Goal: Task Accomplishment & Management: Manage account settings

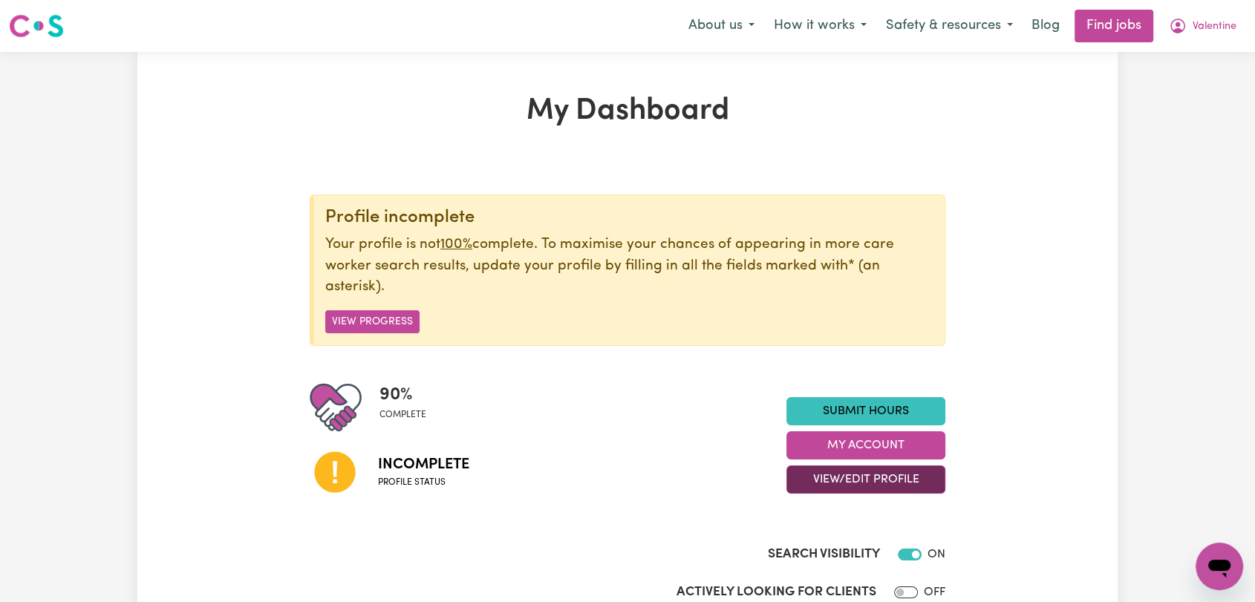
click at [888, 471] on button "View/Edit Profile" at bounding box center [866, 480] width 159 height 28
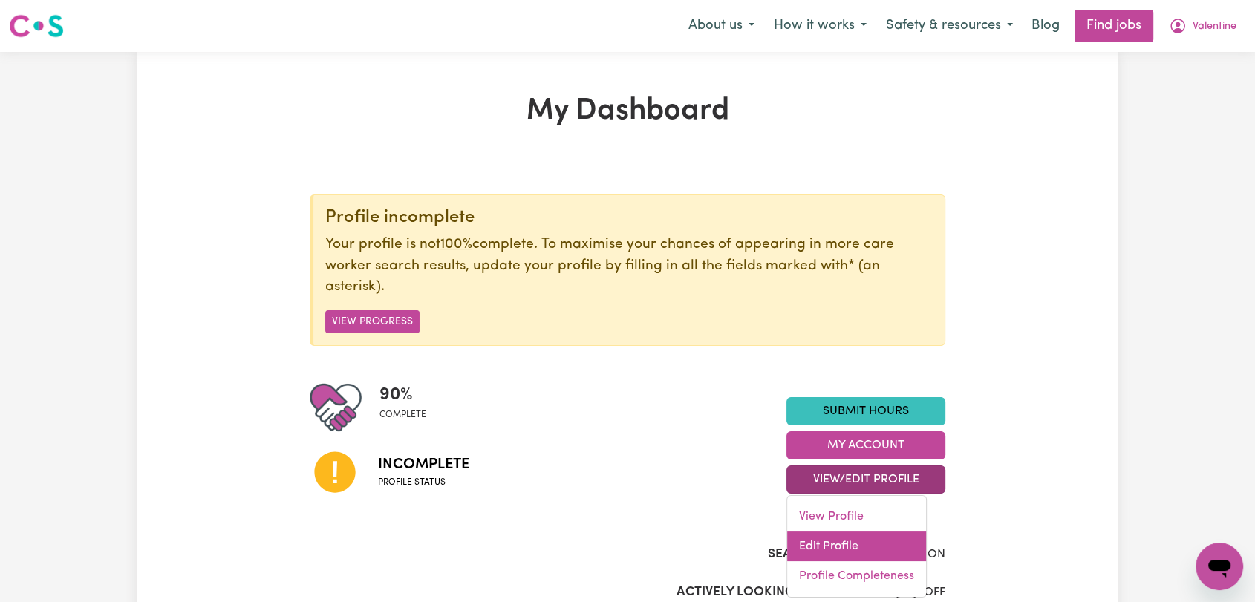
click at [865, 554] on link "Edit Profile" at bounding box center [856, 547] width 139 height 30
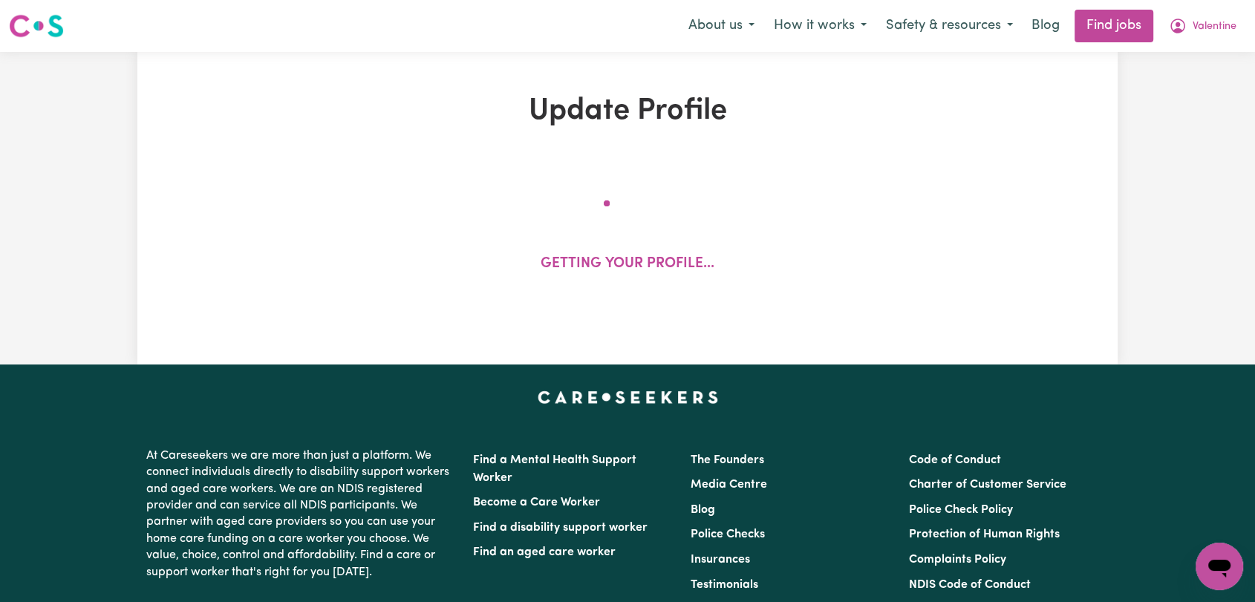
select select "[DEMOGRAPHIC_DATA]"
select select "Student Visa"
select select "Studying a healthcare related degree or qualification"
select select "40"
select select "55"
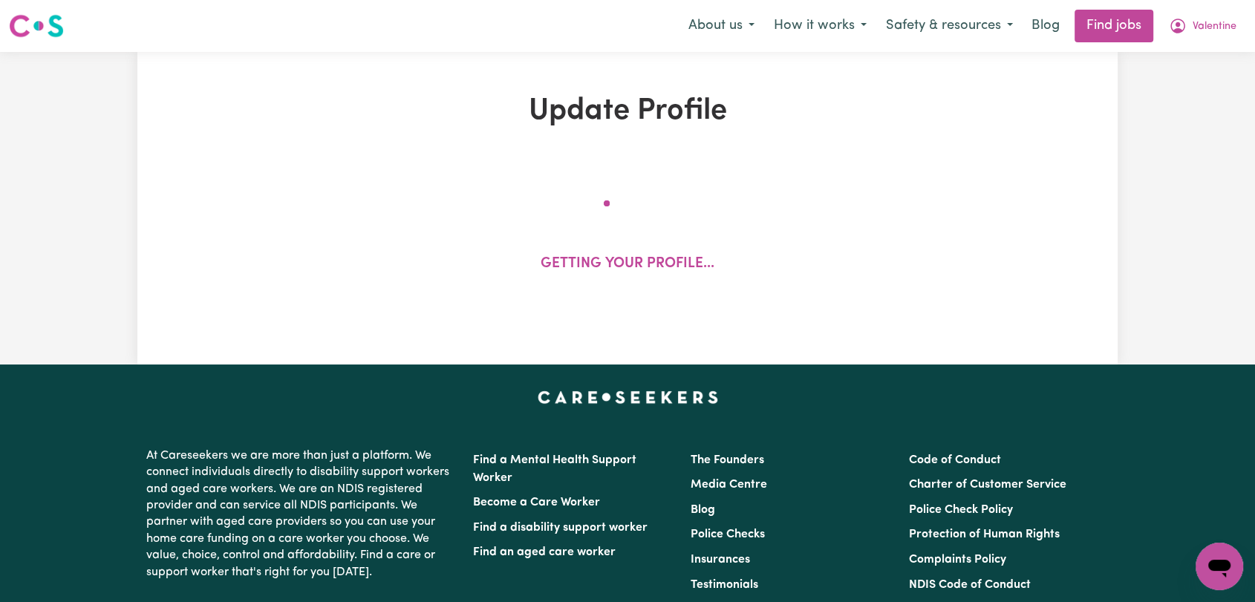
select select "65"
select select "80"
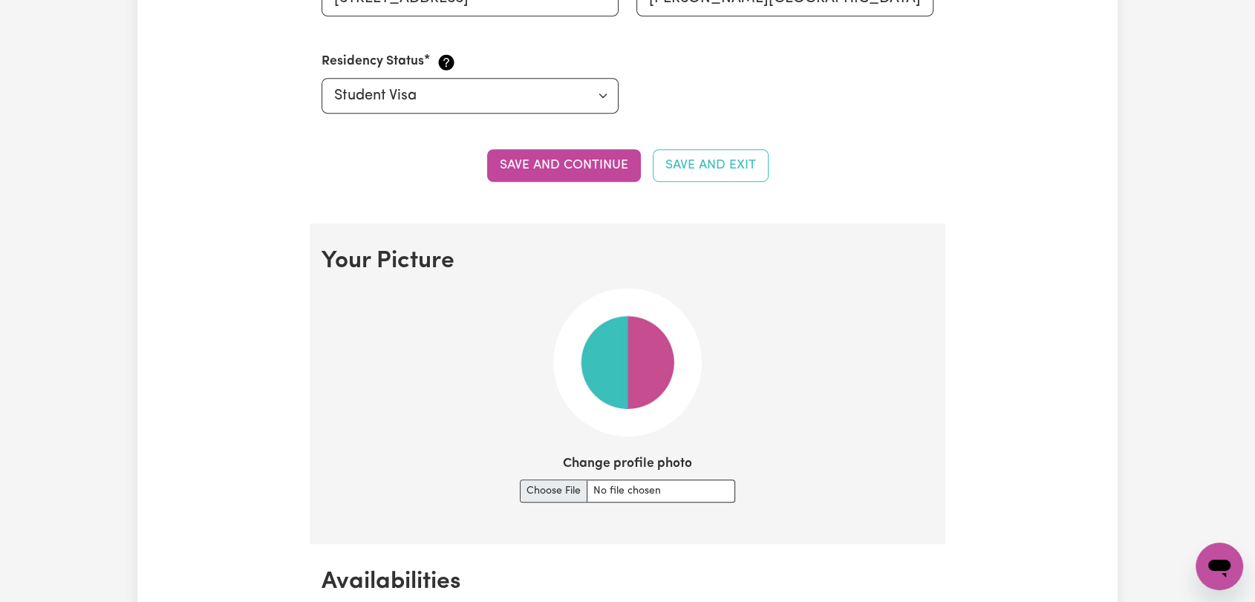
scroll to position [908, 0]
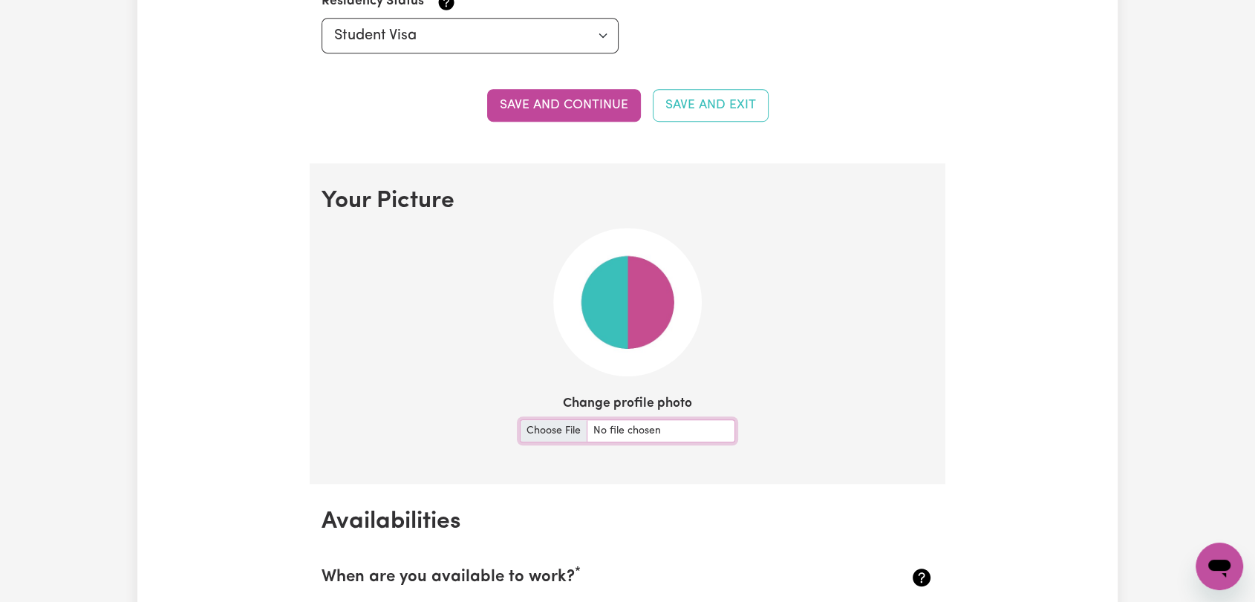
click at [548, 430] on input "Change profile photo" at bounding box center [627, 431] width 215 height 23
type input "C:\fakepath\[PERSON_NAME] - Picture.jpeg"
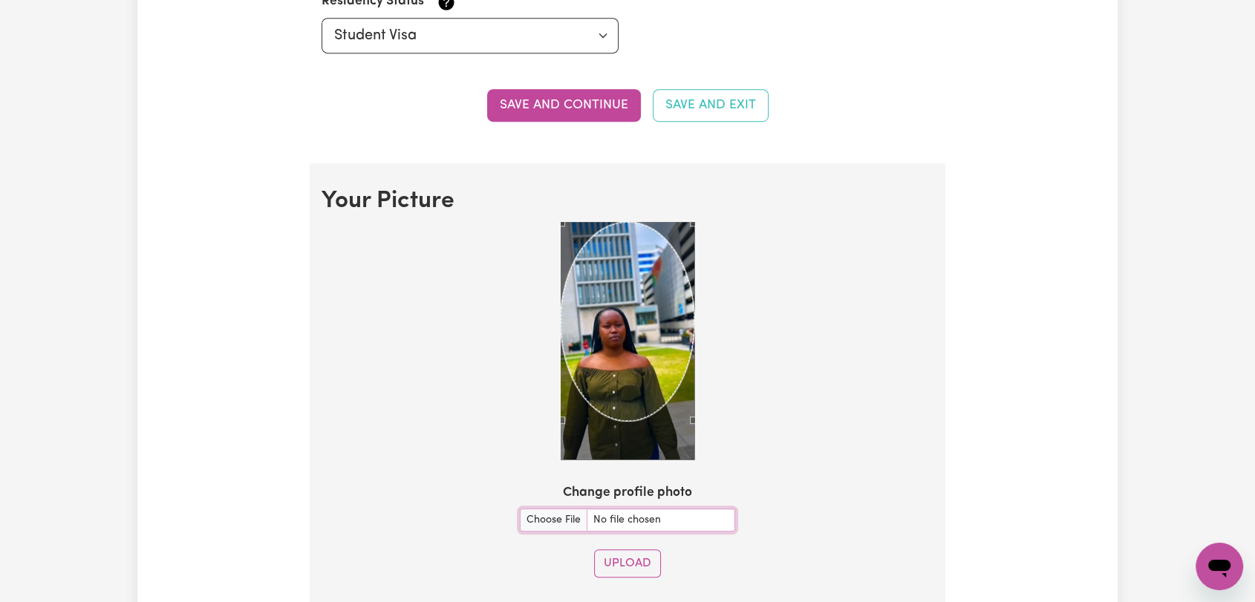
click at [759, 388] on div at bounding box center [628, 344] width 612 height 244
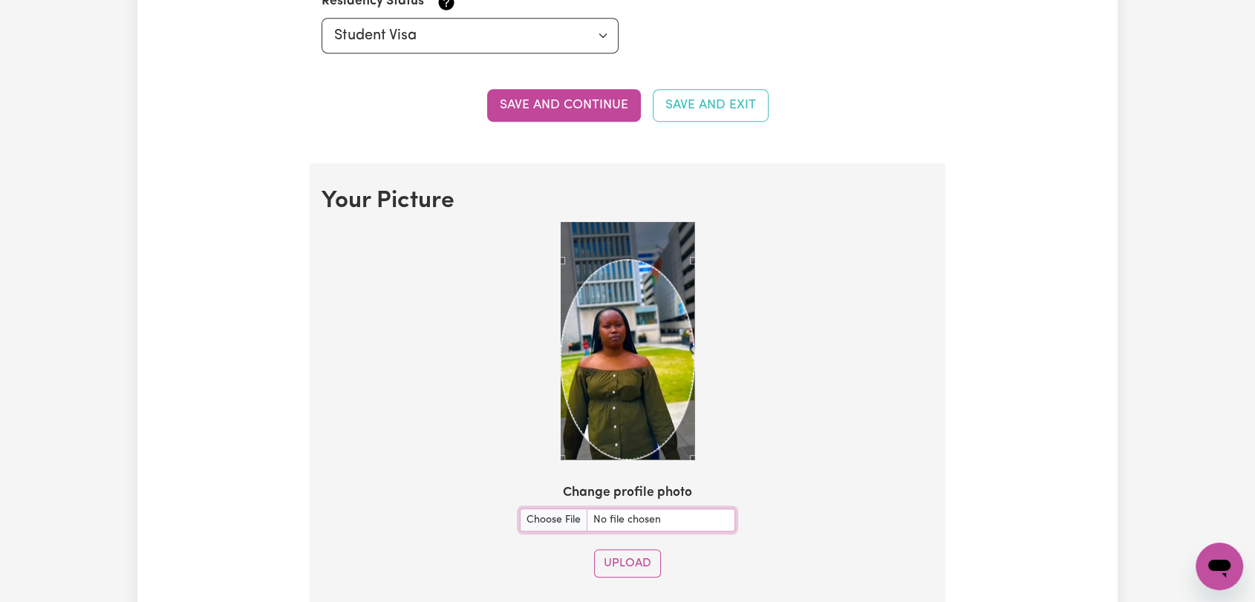
click at [635, 359] on div "Use the arrow keys to move the crop selection area" at bounding box center [628, 360] width 134 height 200
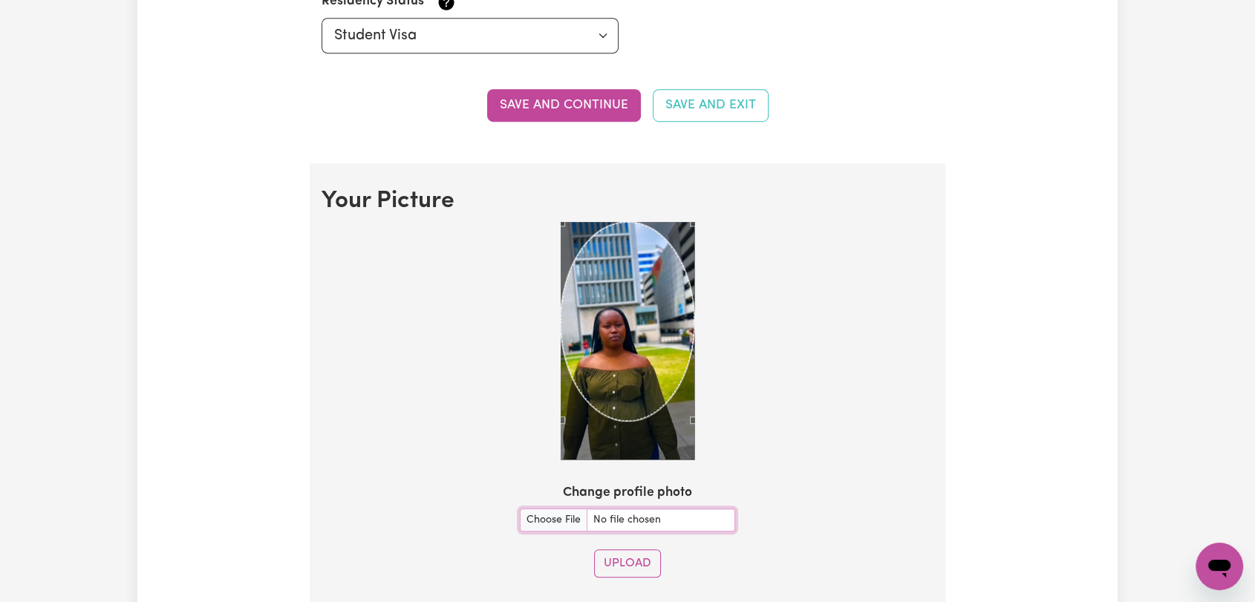
click at [620, 332] on div "Use the arrow keys to move the crop selection area" at bounding box center [628, 322] width 134 height 200
click at [634, 382] on div "Use the arrow keys to move the crop selection area" at bounding box center [628, 322] width 134 height 200
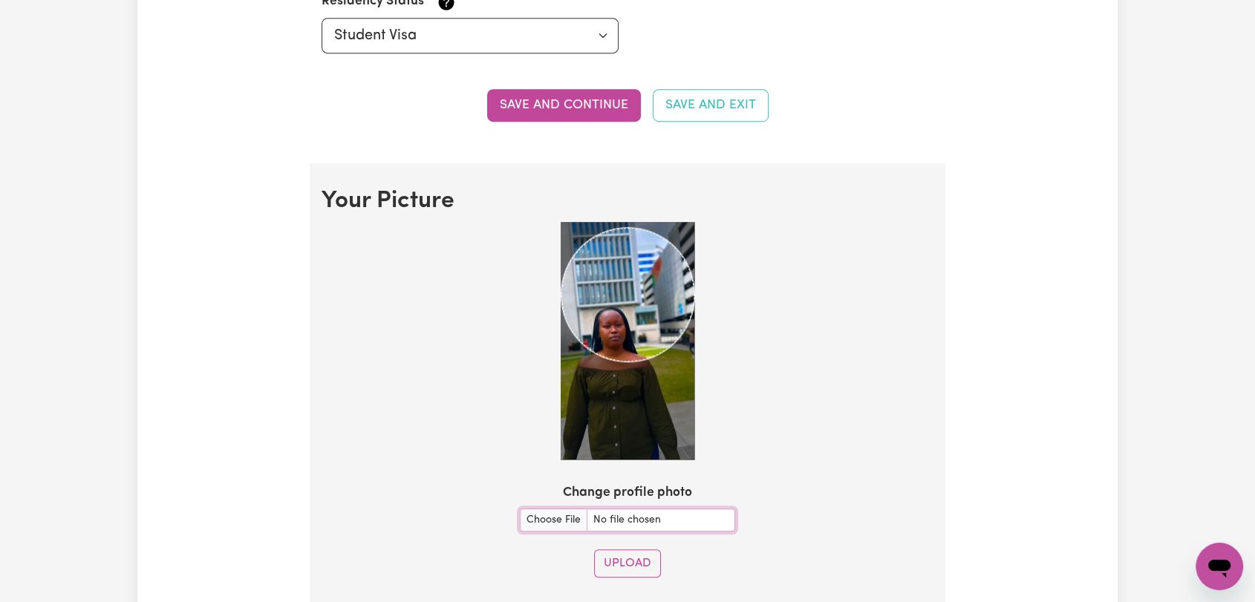
click at [701, 318] on div at bounding box center [628, 344] width 612 height 244
click at [542, 291] on div at bounding box center [628, 344] width 612 height 244
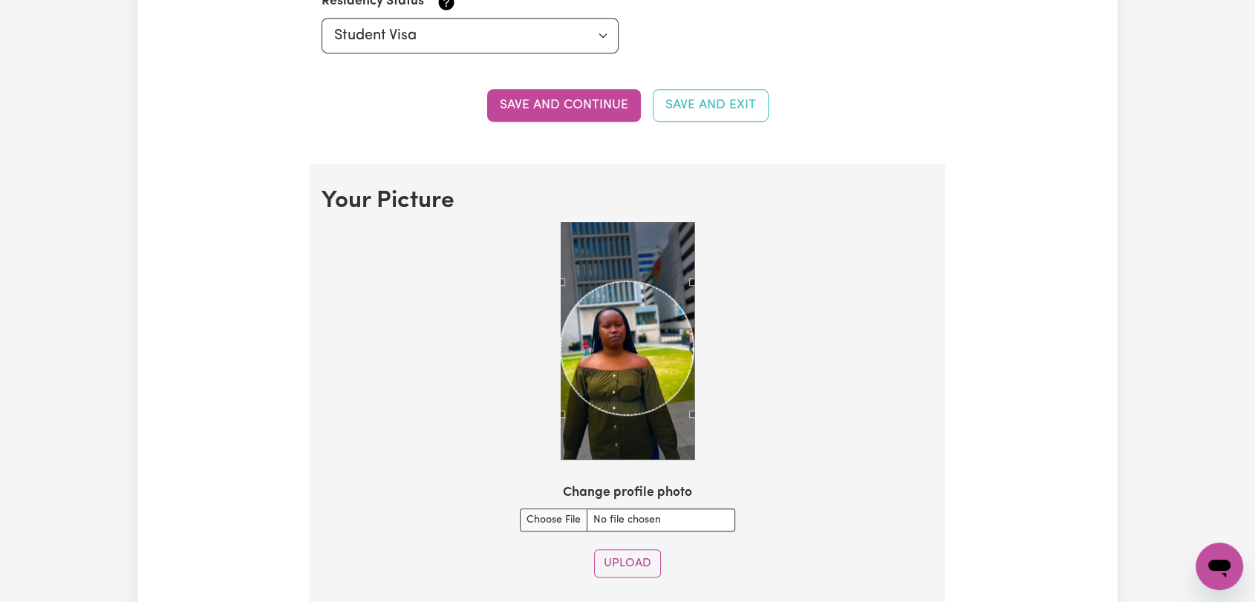
click at [590, 351] on div "Use the arrow keys to move the crop selection area" at bounding box center [627, 347] width 133 height 133
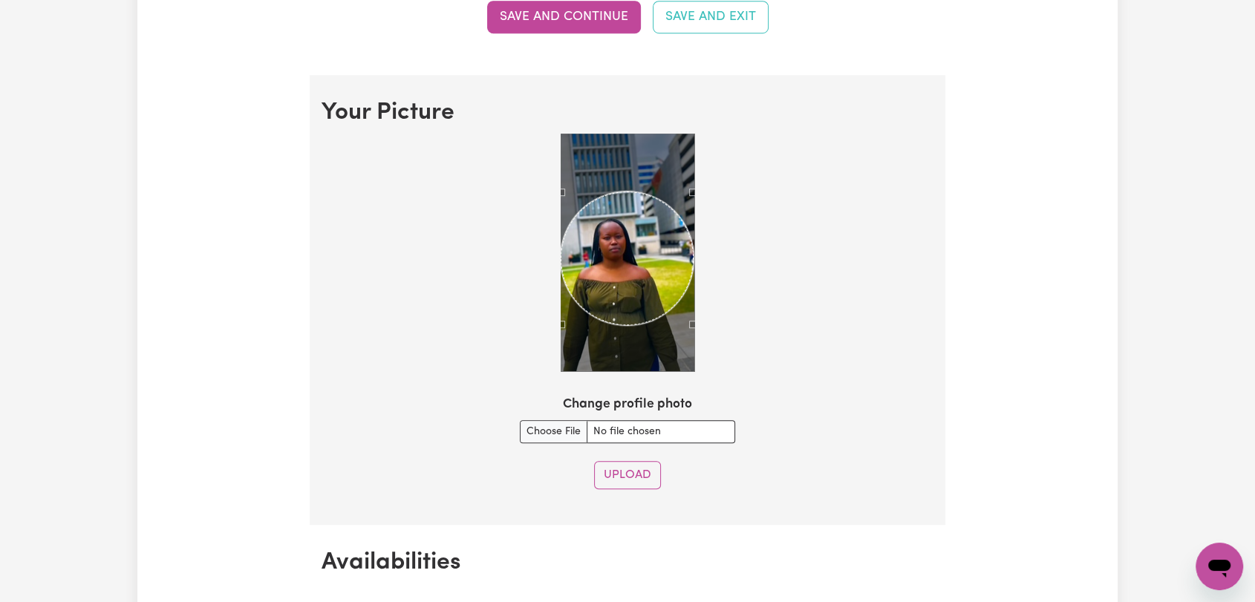
scroll to position [1155, 0]
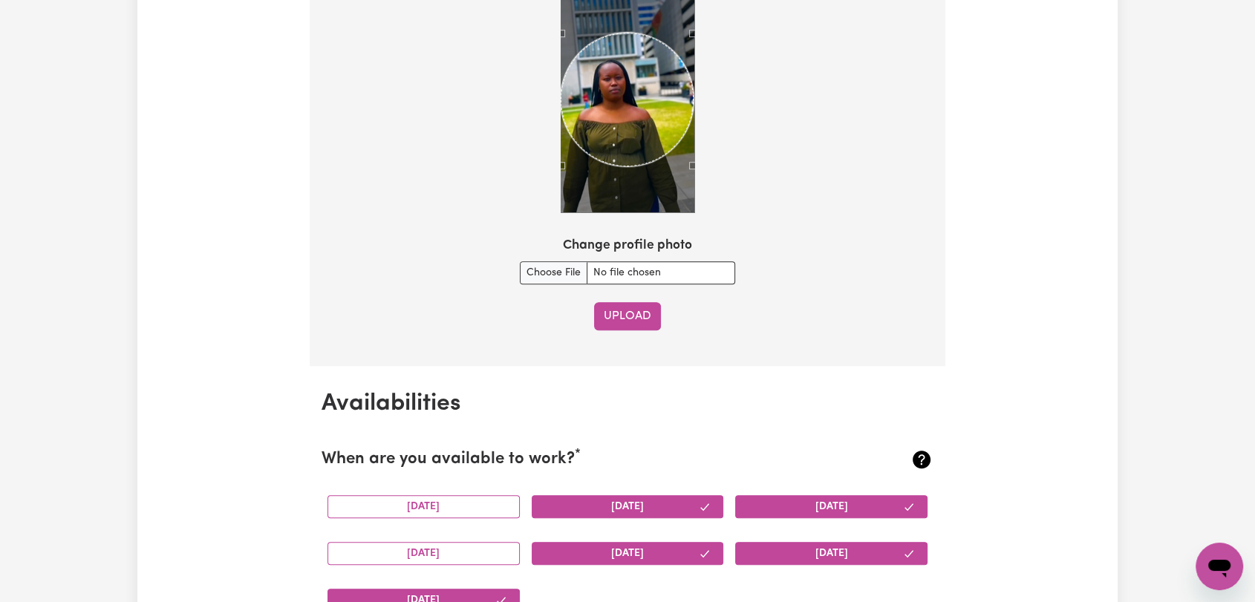
click at [621, 314] on button "Upload" at bounding box center [627, 316] width 67 height 28
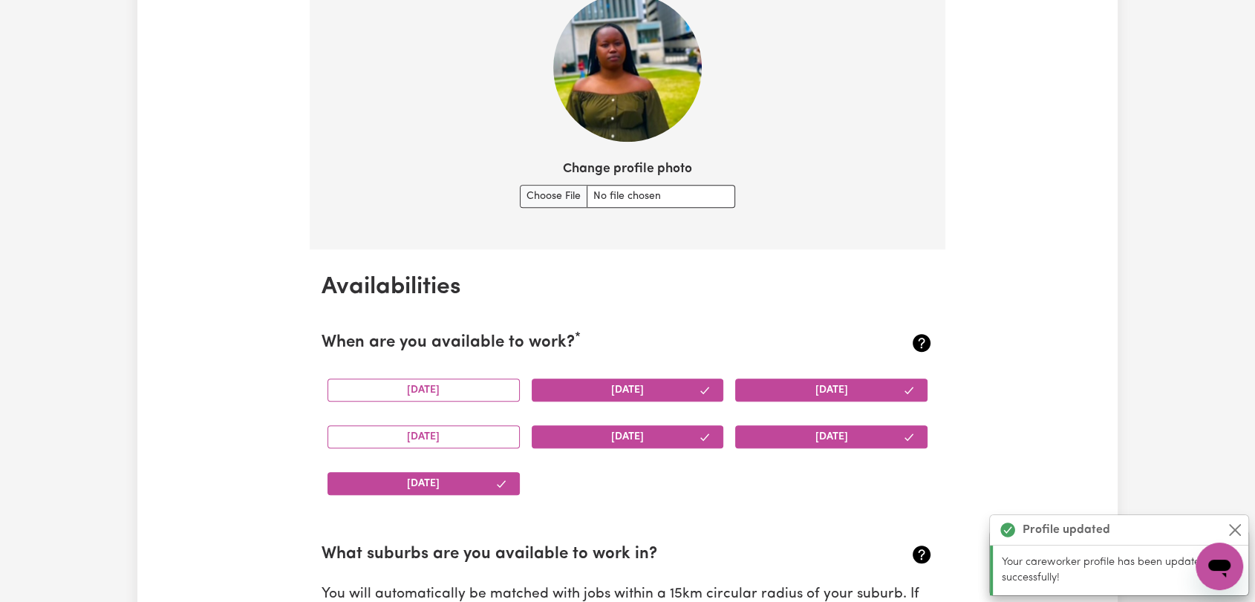
scroll to position [730, 0]
